Goal: Navigation & Orientation: Find specific page/section

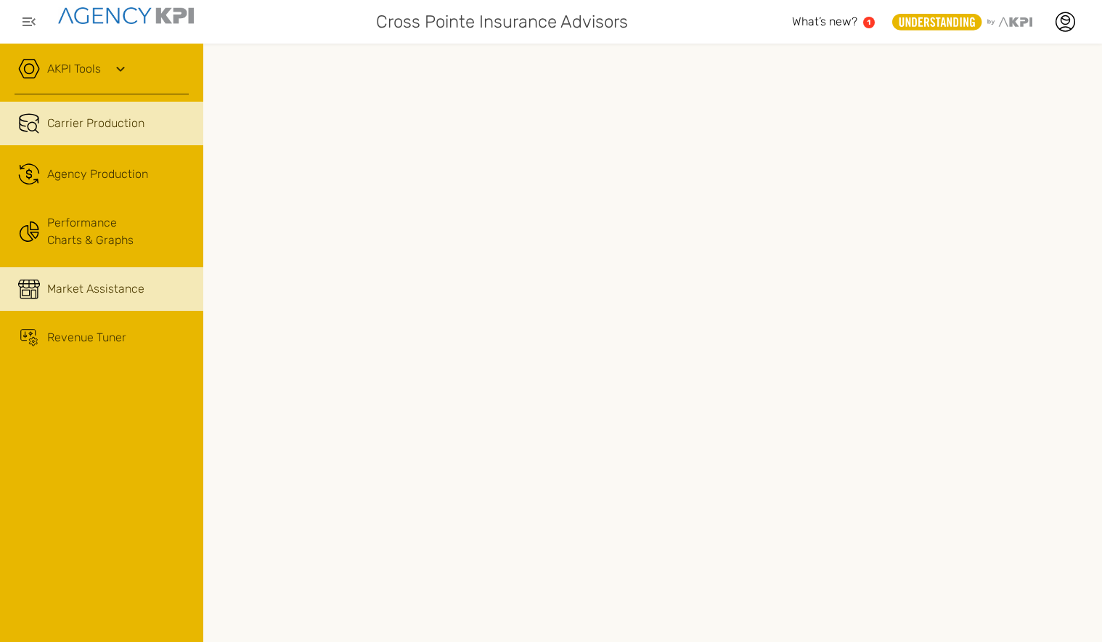
click at [115, 281] on span "Market Assistance" at bounding box center [95, 288] width 97 height 17
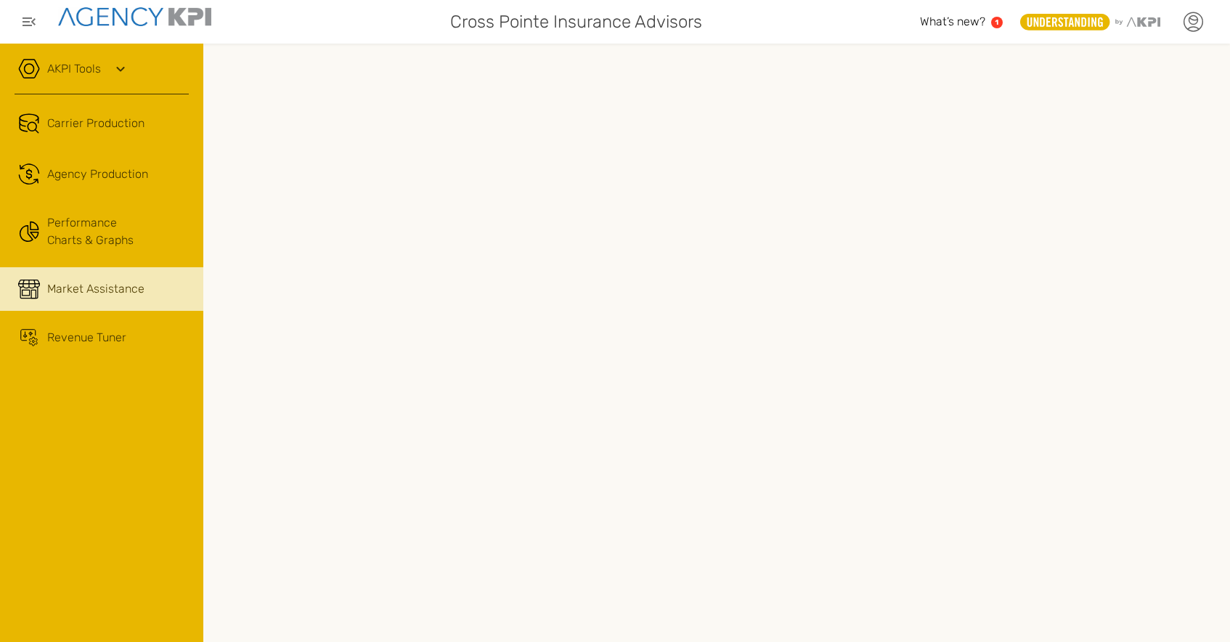
click at [1102, 21] on icon at bounding box center [1193, 22] width 22 height 22
click at [1087, 147] on link "Log Out" at bounding box center [1088, 148] width 36 height 12
